Goal: Information Seeking & Learning: Learn about a topic

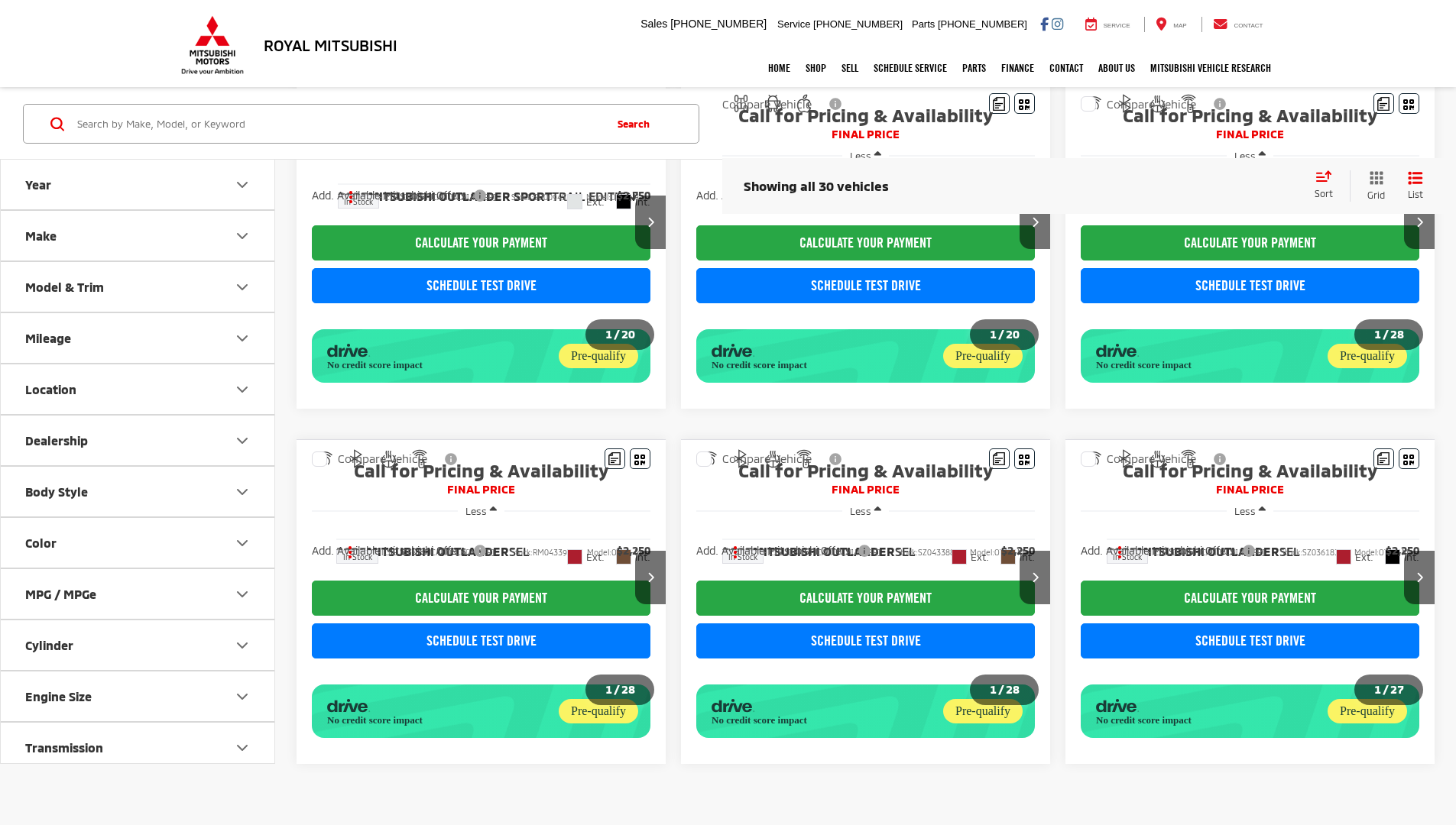
scroll to position [861, 0]
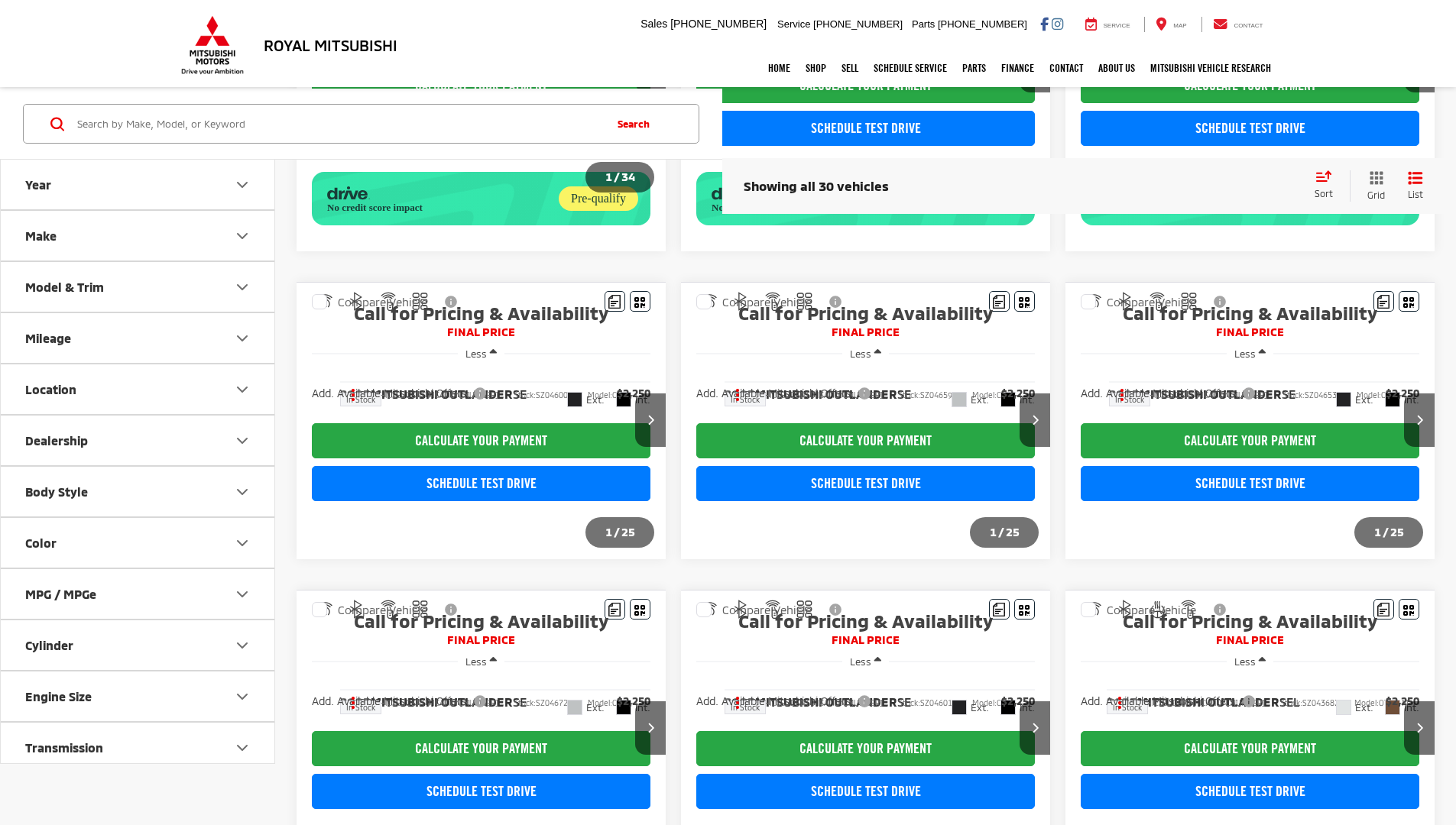
scroll to position [786, 0]
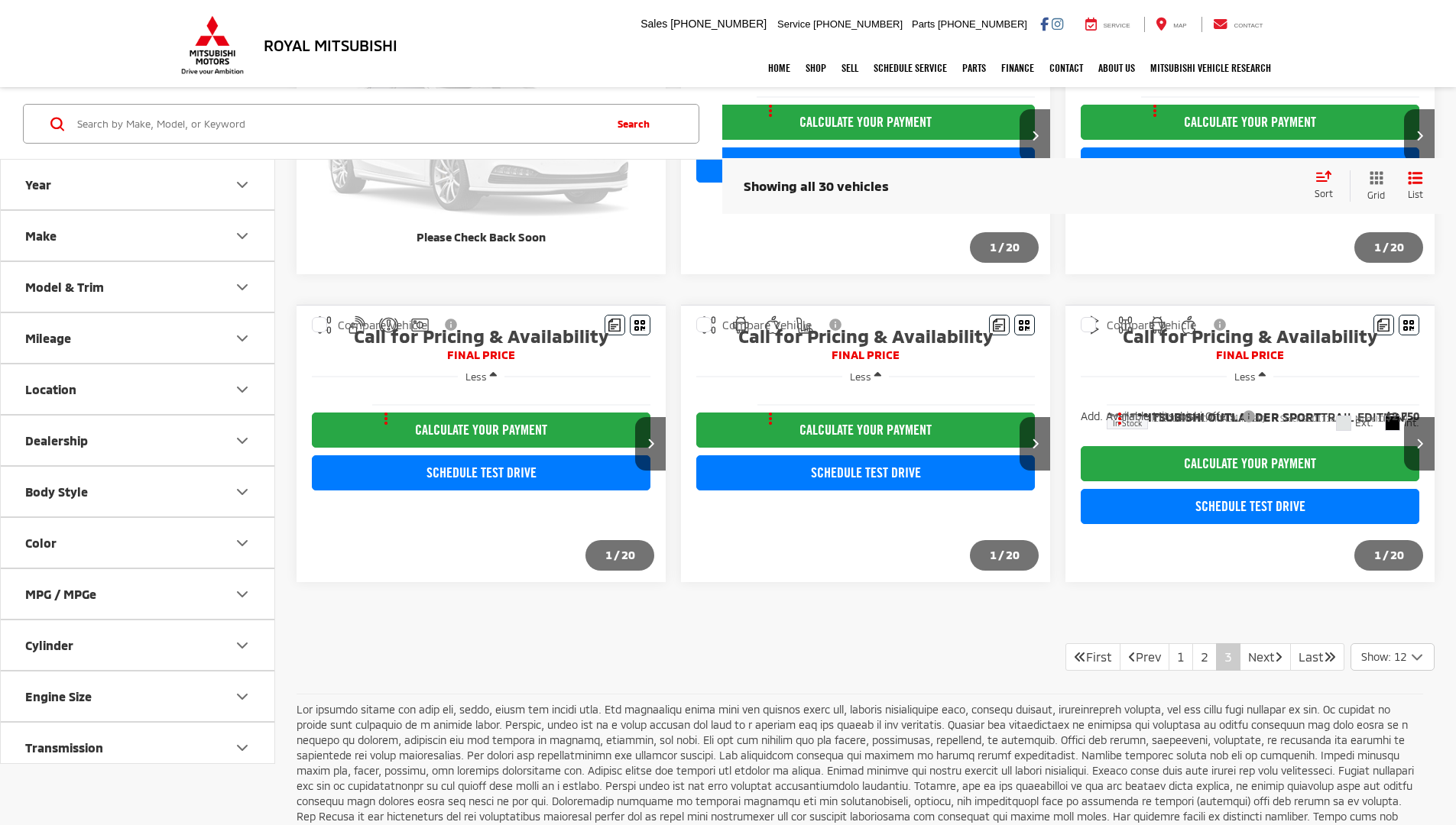
scroll to position [268, 0]
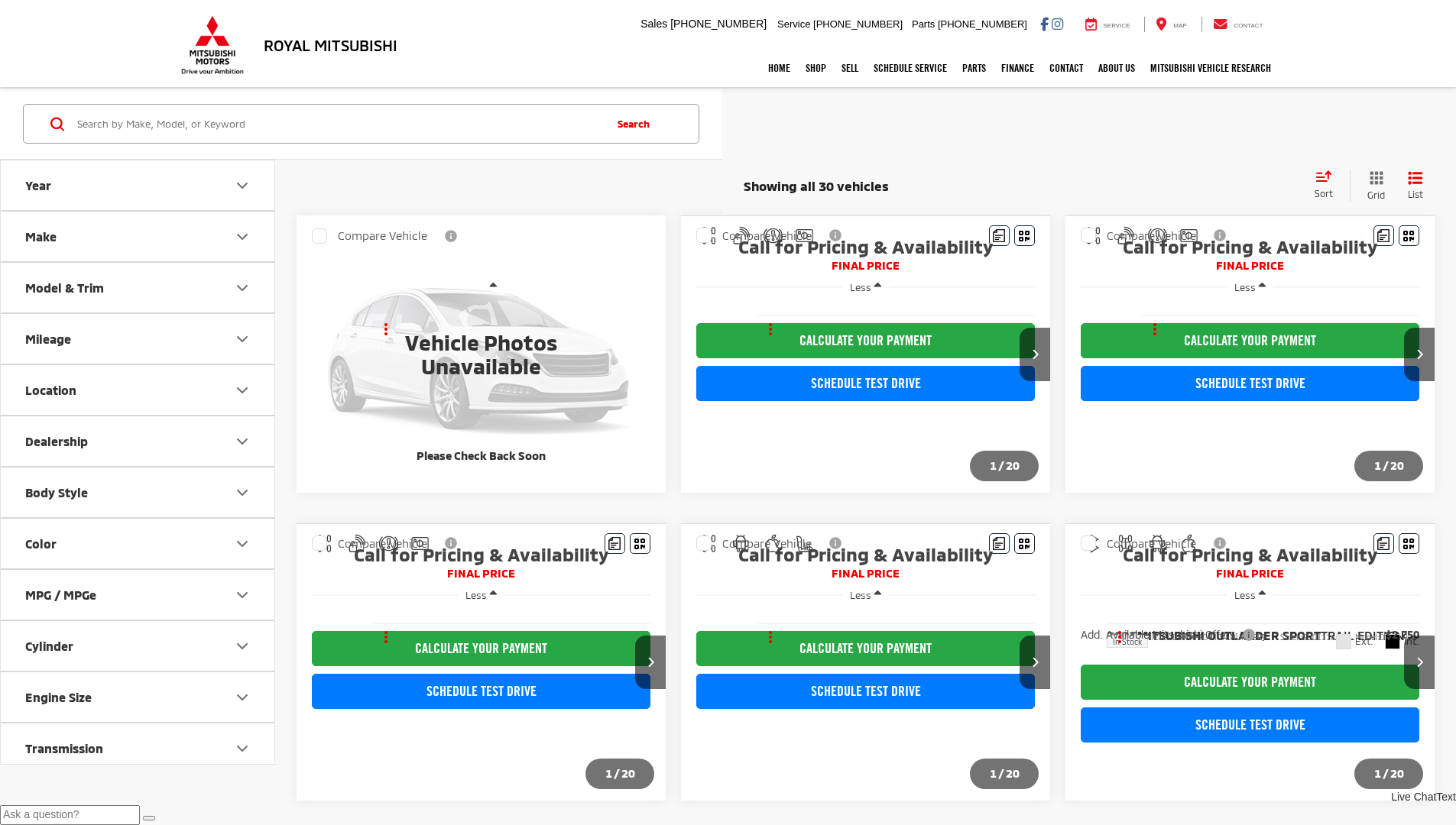
scroll to position [267, 0]
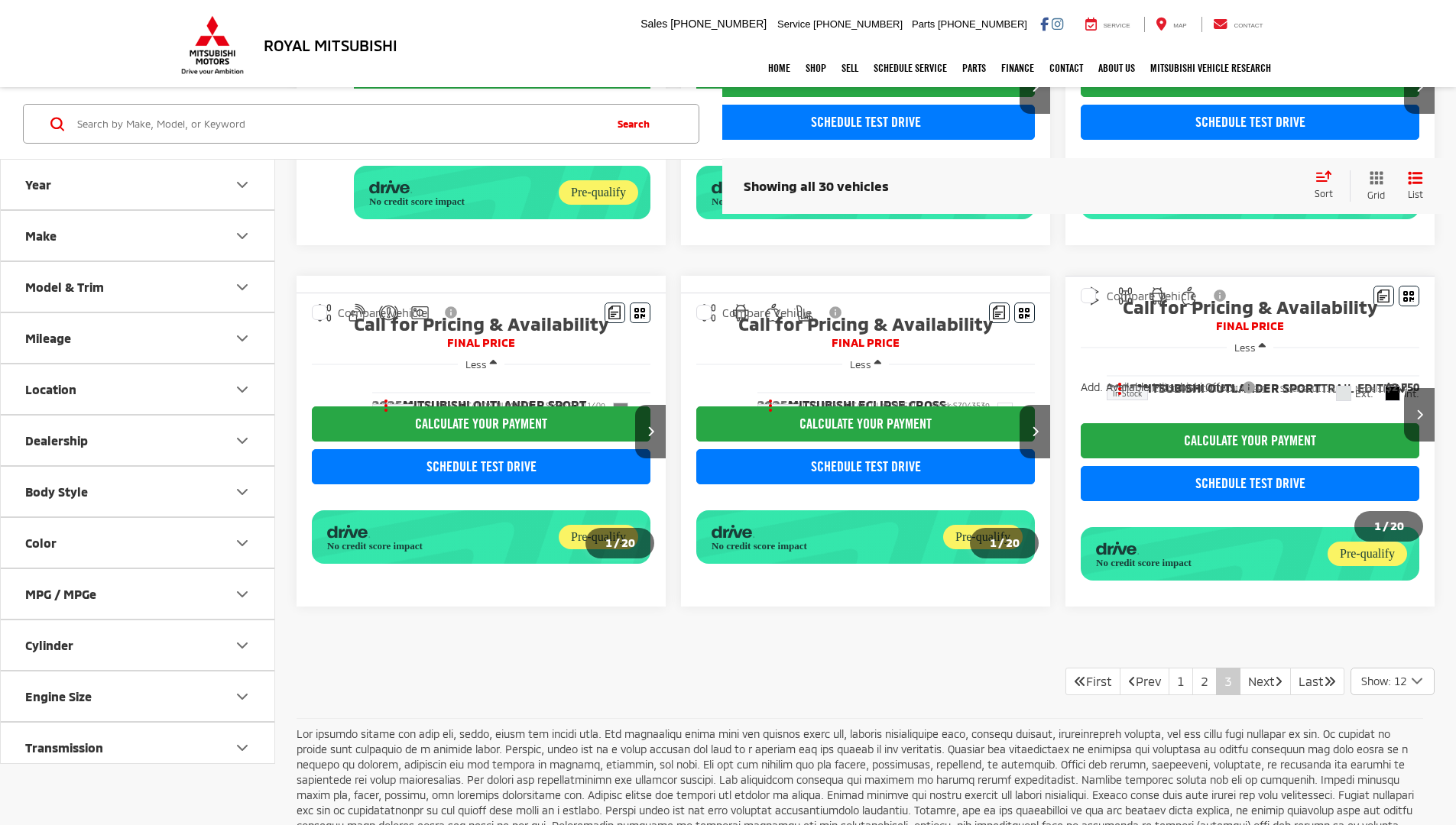
scroll to position [601, 0]
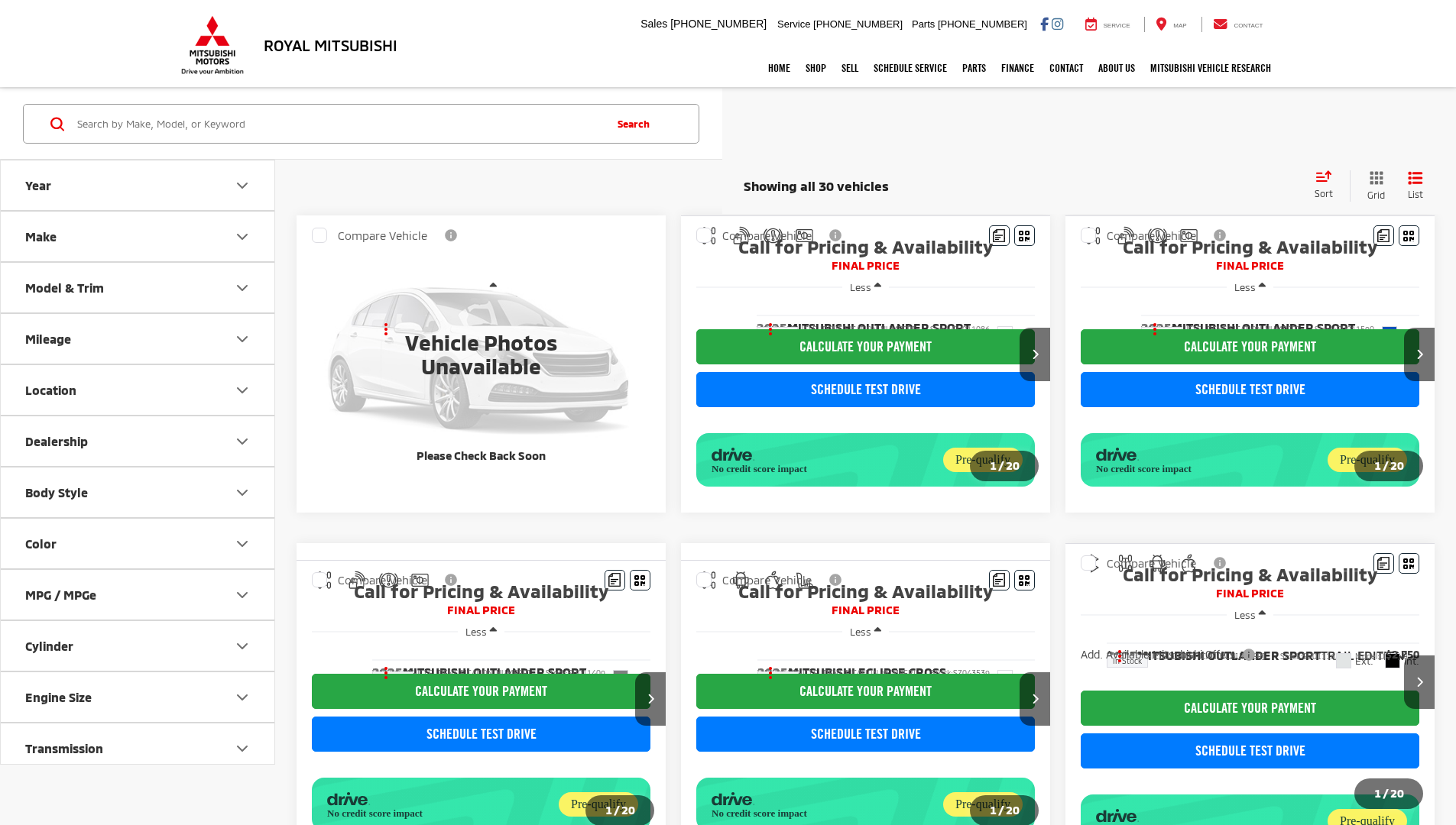
scroll to position [601, 0]
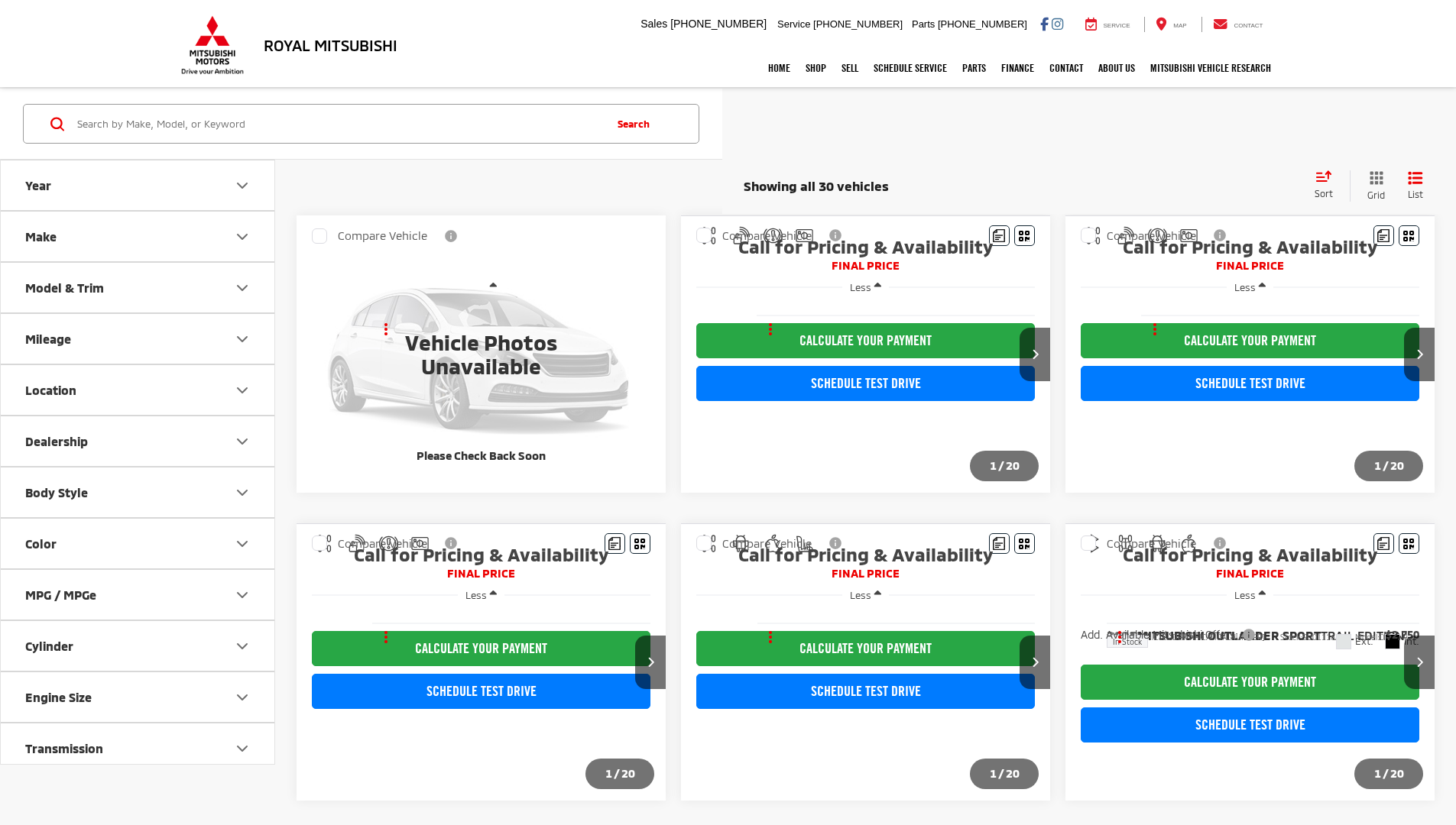
scroll to position [282, 0]
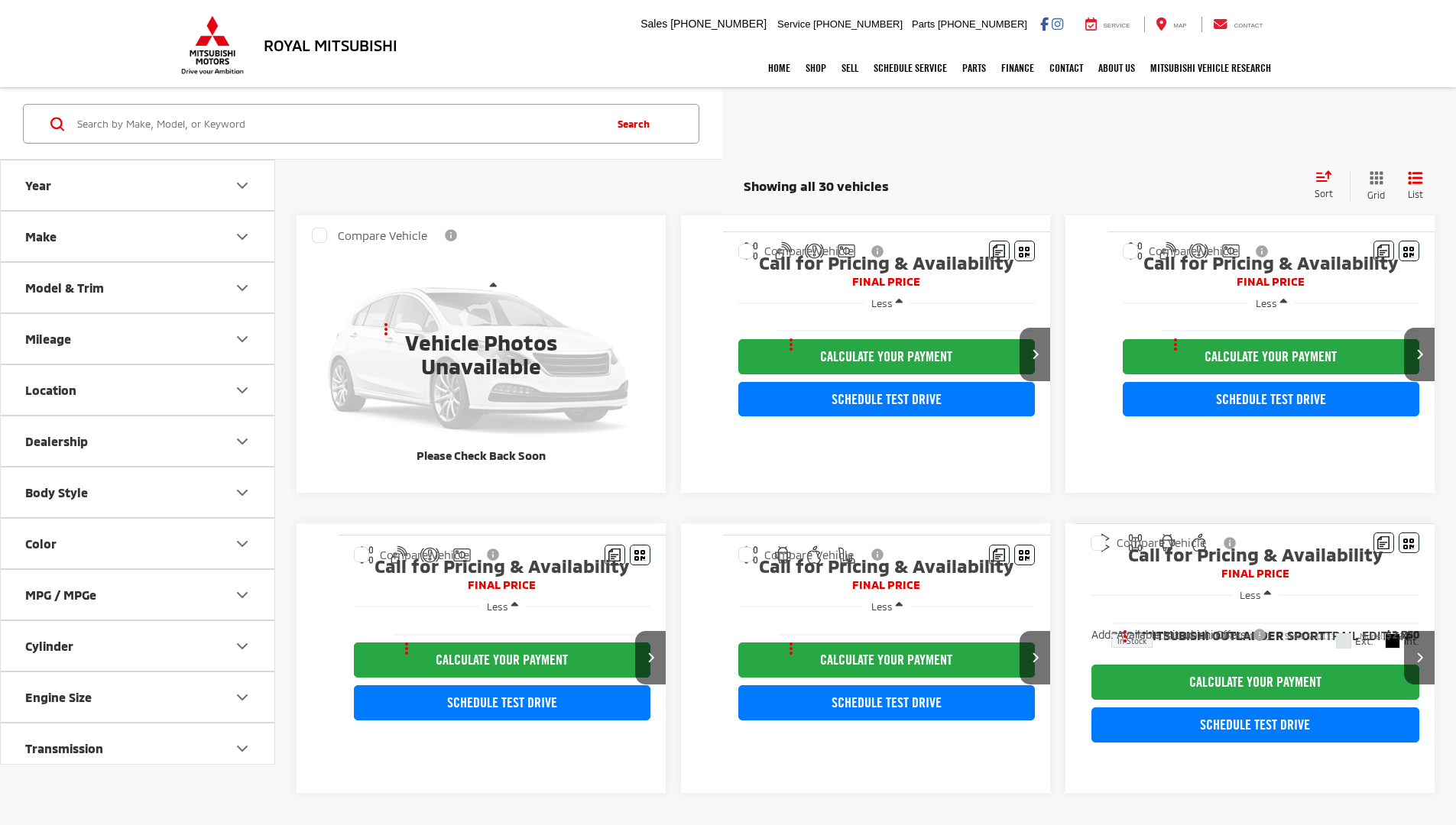
scroll to position [282, 0]
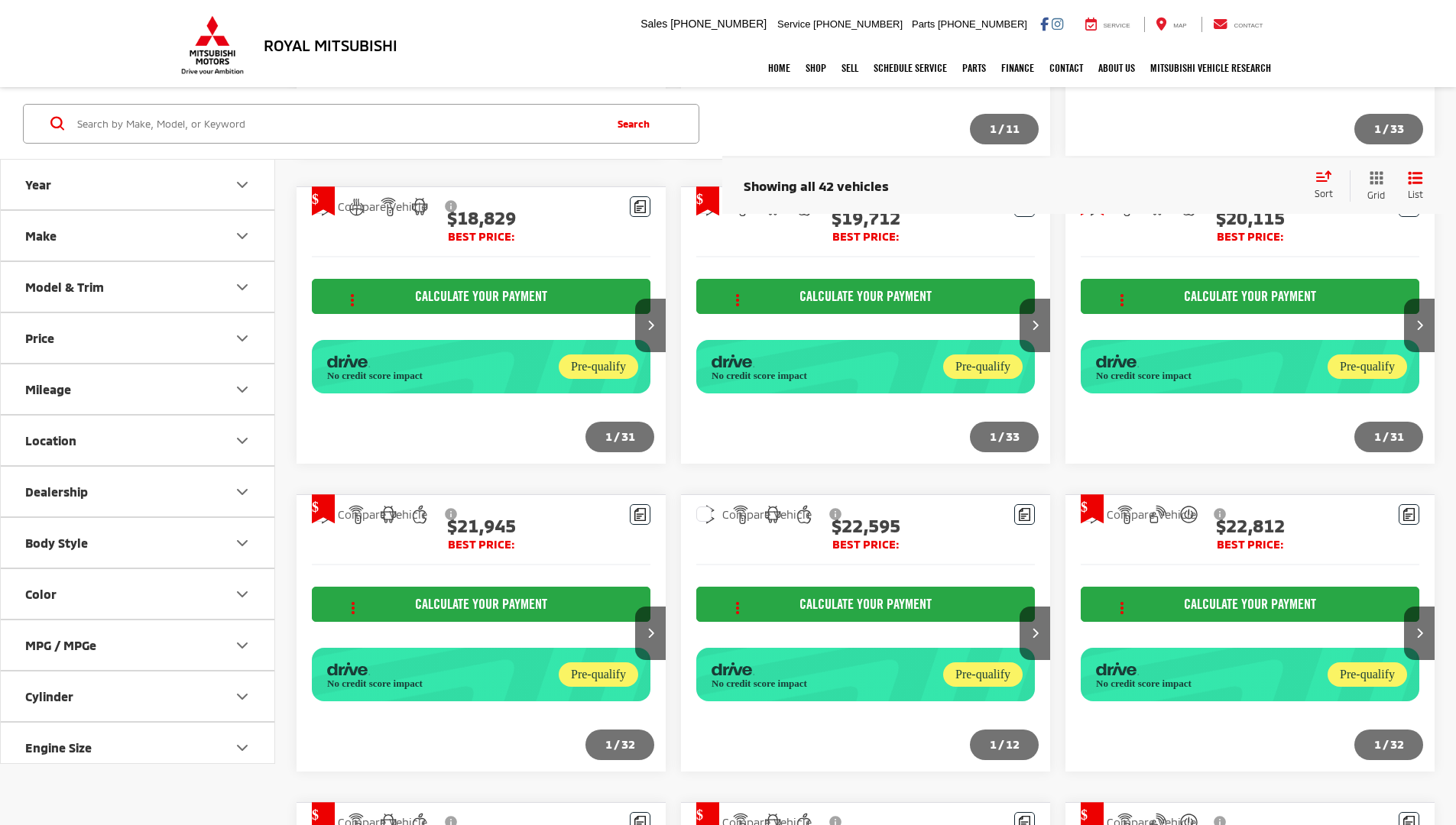
scroll to position [1816, 0]
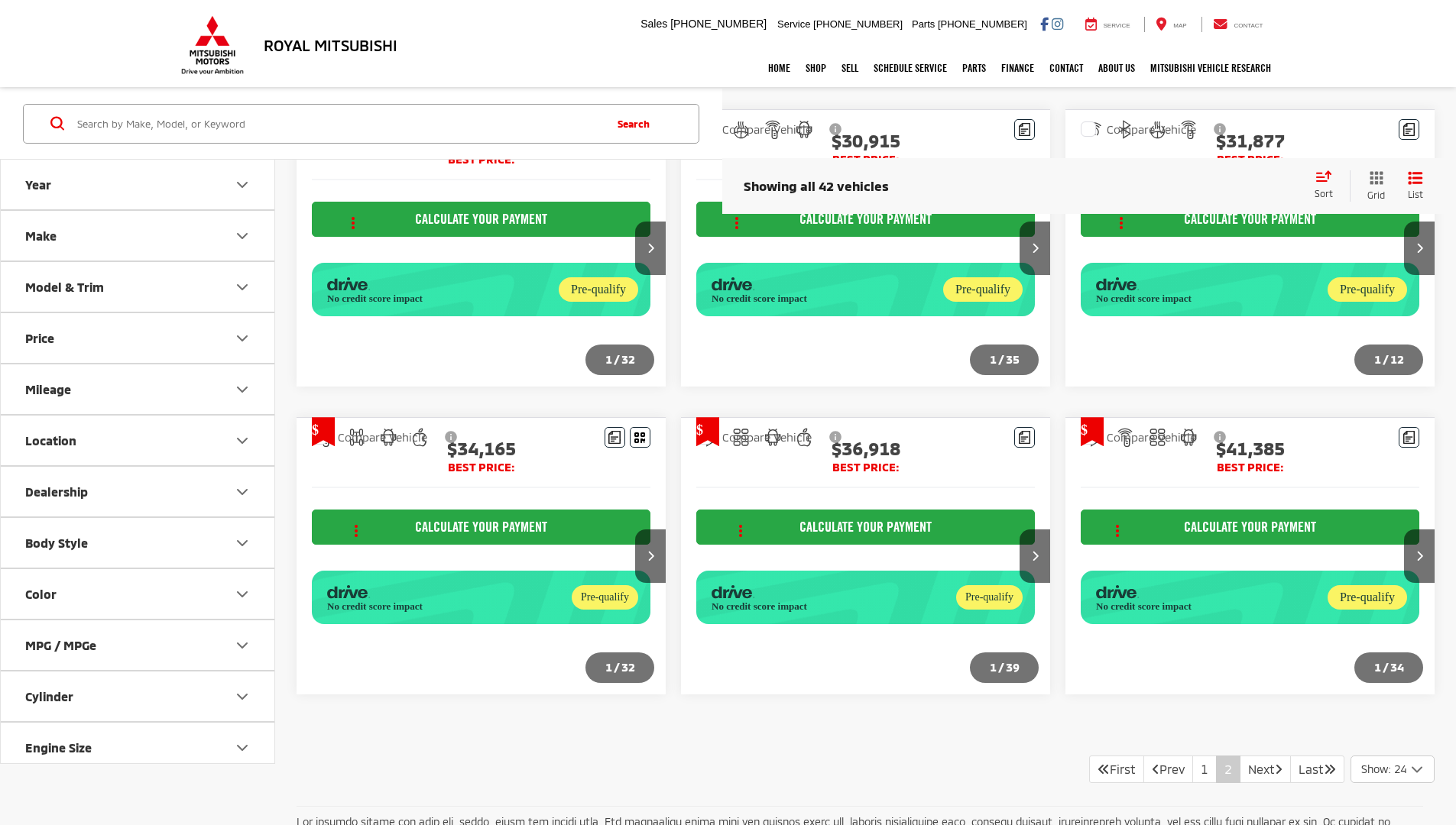
scroll to position [1420, 0]
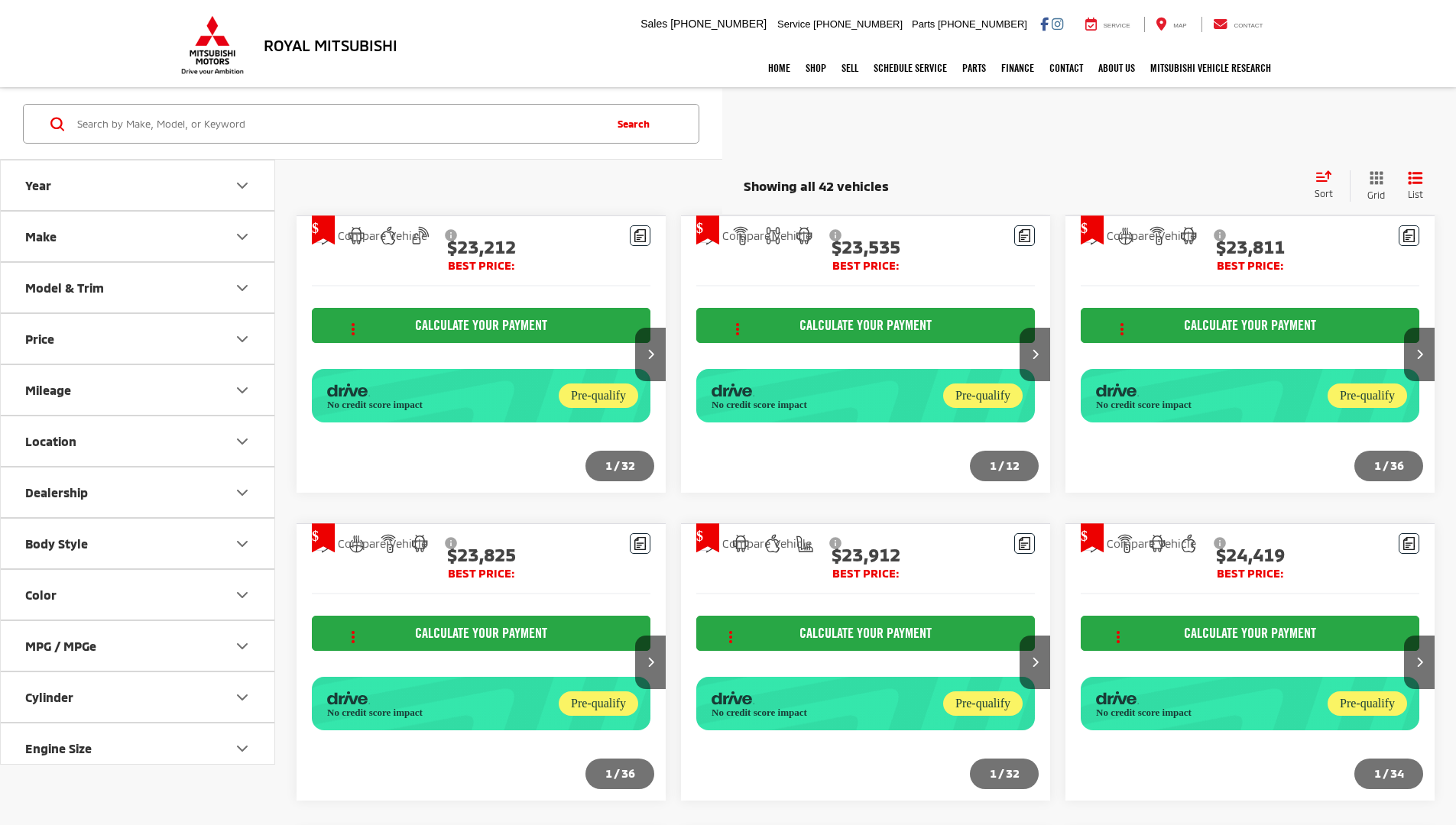
scroll to position [1404, 0]
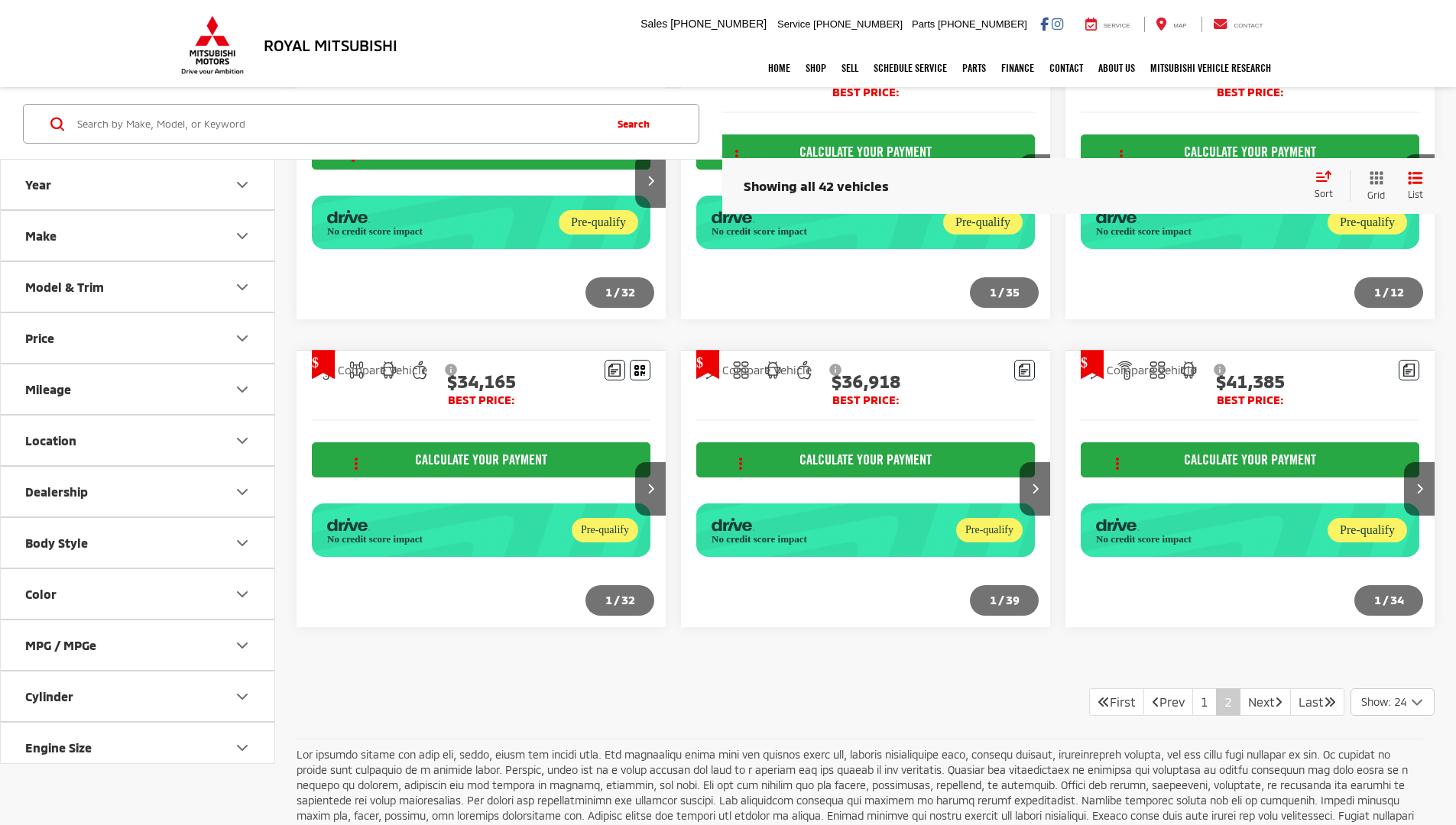
scroll to position [1420, 0]
